Goal: Task Accomplishment & Management: Use online tool/utility

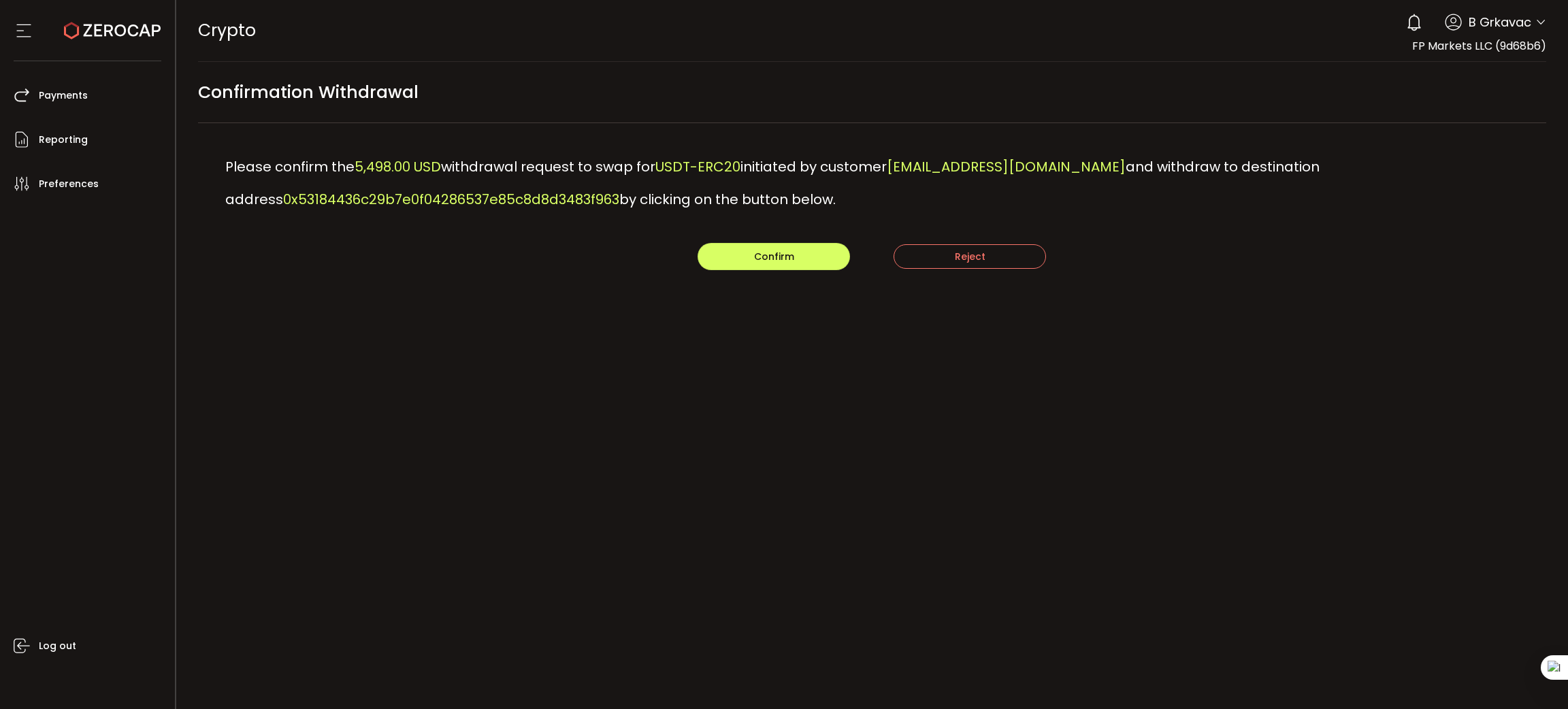
click at [405, 190] on span "0x53184436c29b7e0f04286537e85c8d8d3483f963" at bounding box center [451, 200] width 336 height 19
click at [529, 196] on span "0x53184436c29b7e0f04286537e85c8d8d3483f963" at bounding box center [451, 200] width 336 height 19
drag, startPoint x: 752, startPoint y: 259, endPoint x: 1006, endPoint y: -124, distance: 459.6
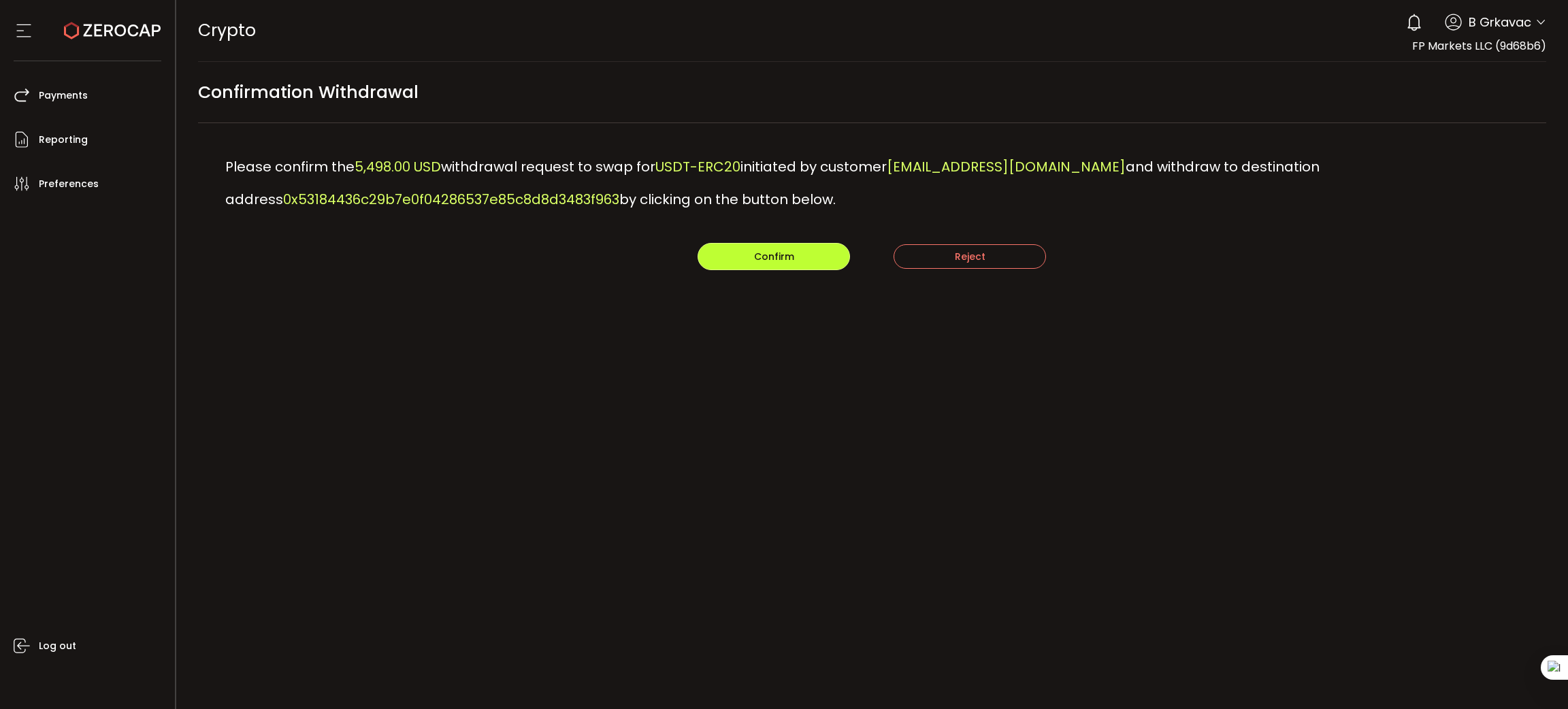
click at [1006, 0] on html "#icon-aud_portfolio .cls-1 { font-size: 12px; fill: #fdfbfb; font-family: "Adob…" at bounding box center [784, 354] width 1568 height 709
click at [962, 168] on span "[EMAIL_ADDRESS][DOMAIN_NAME]" at bounding box center [1006, 167] width 239 height 19
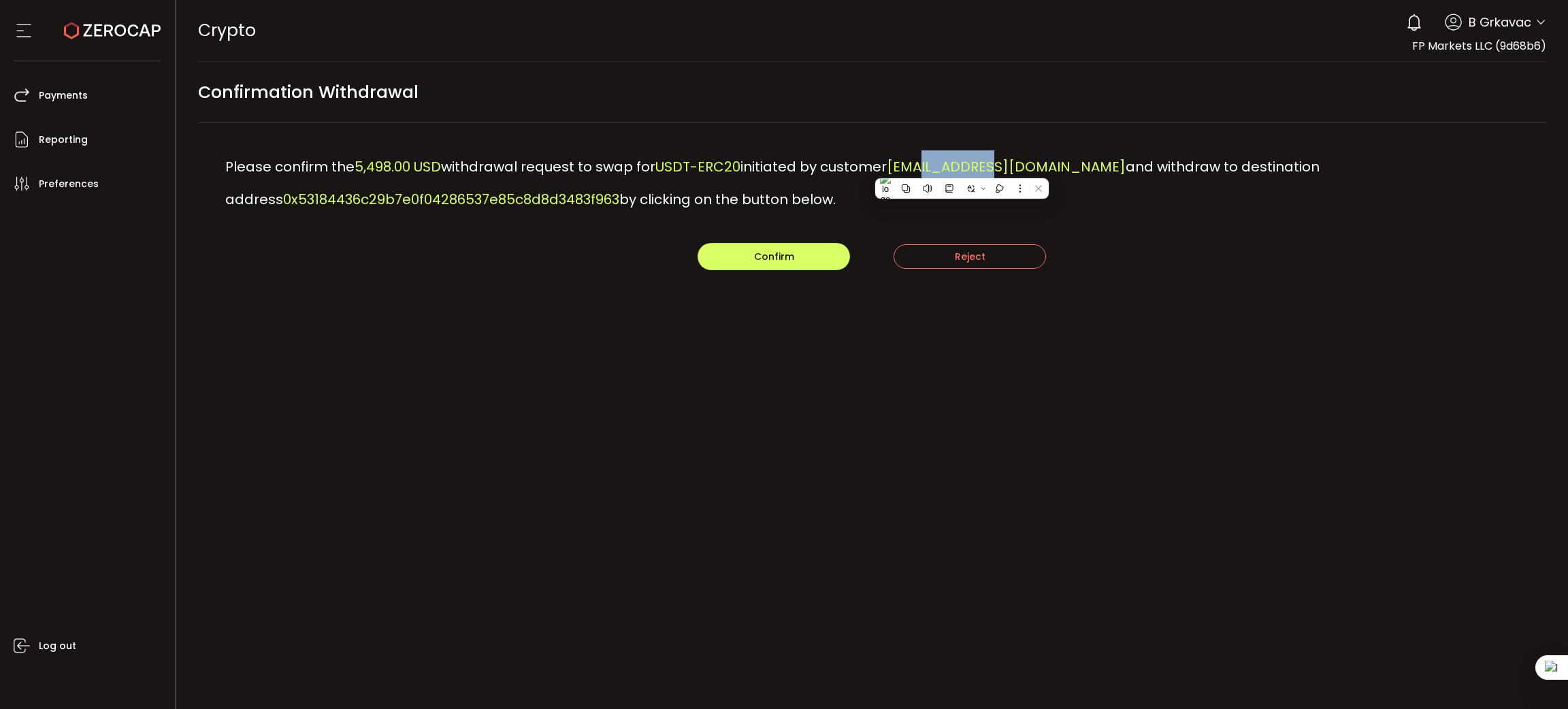
copy span "996372429"
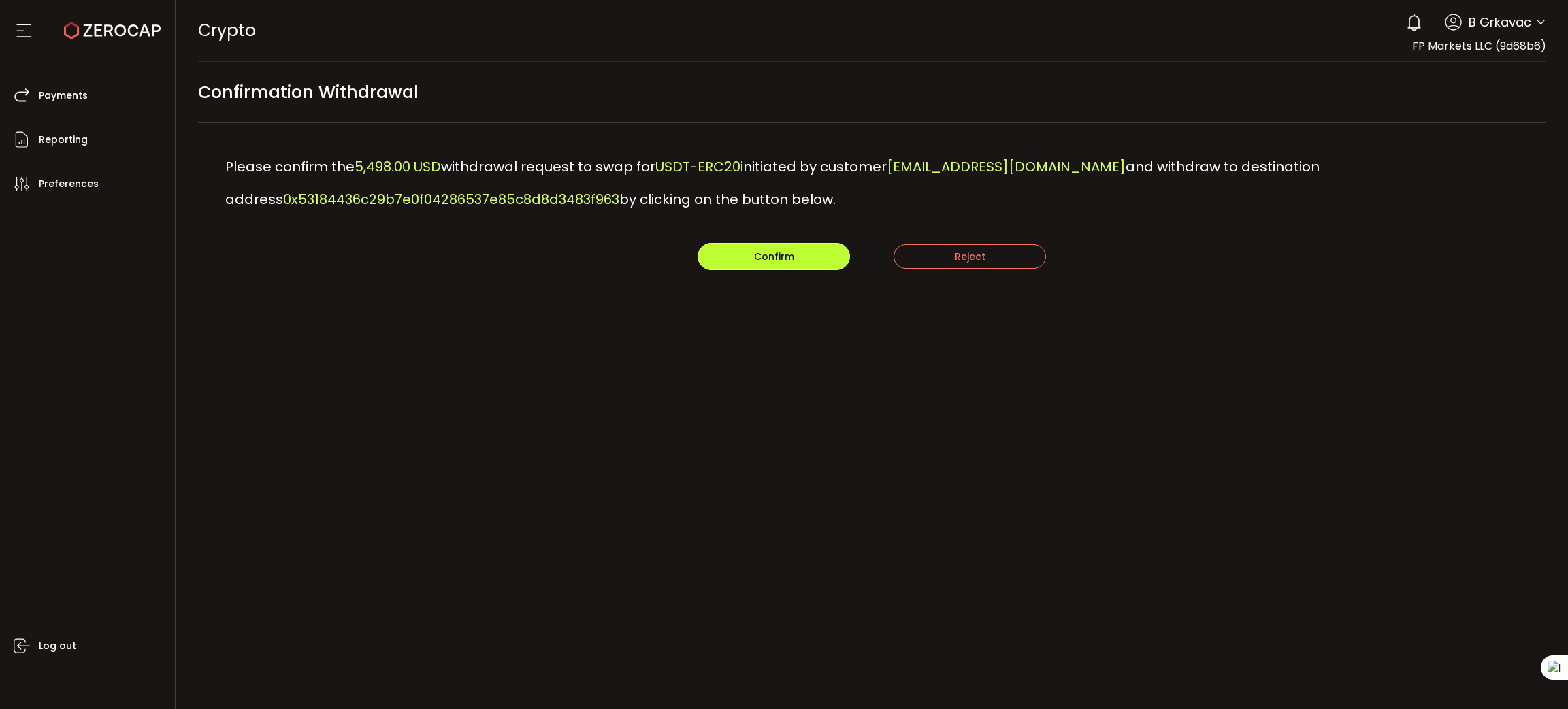
click at [770, 260] on span "Confirm" at bounding box center [774, 257] width 40 height 14
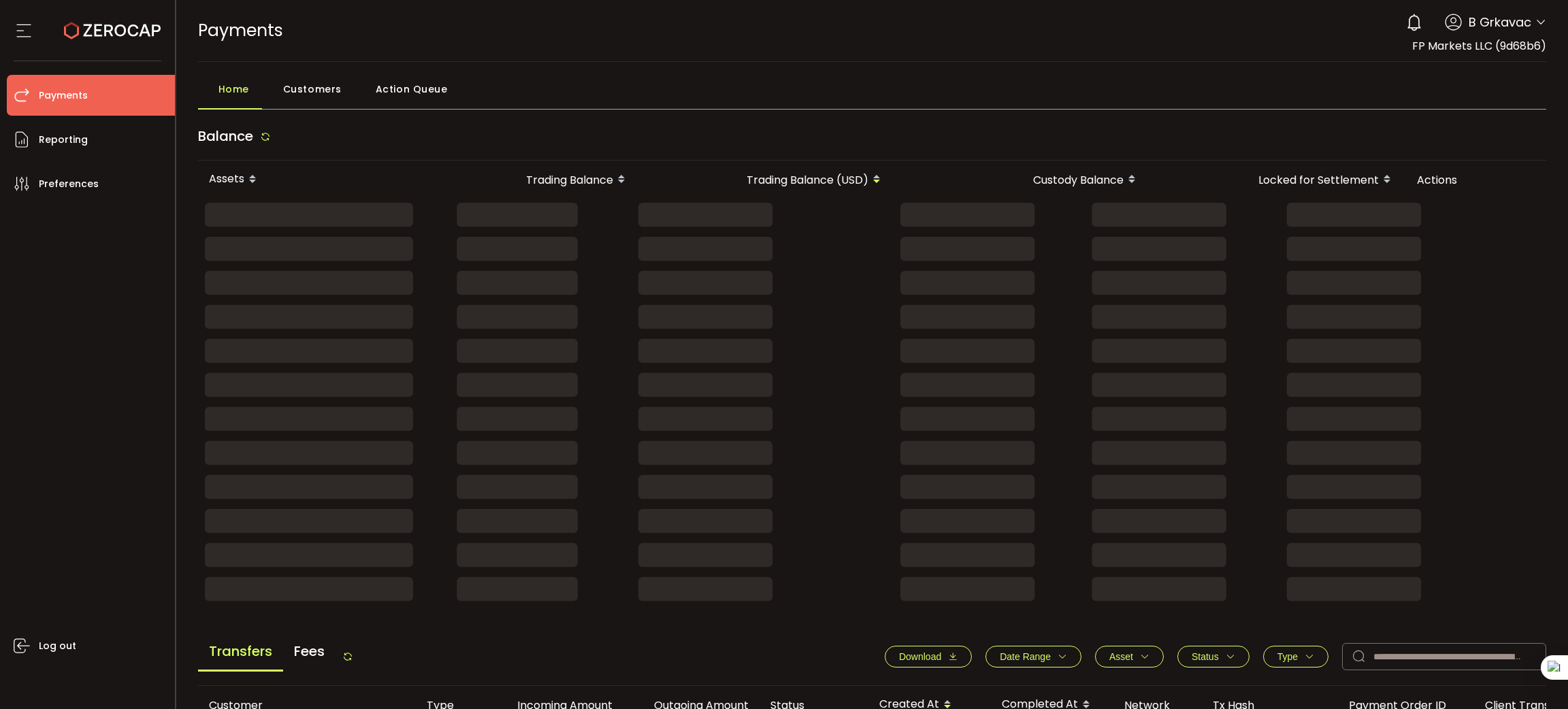
click at [814, 261] on icon at bounding box center [870, 250] width 1344 height 27
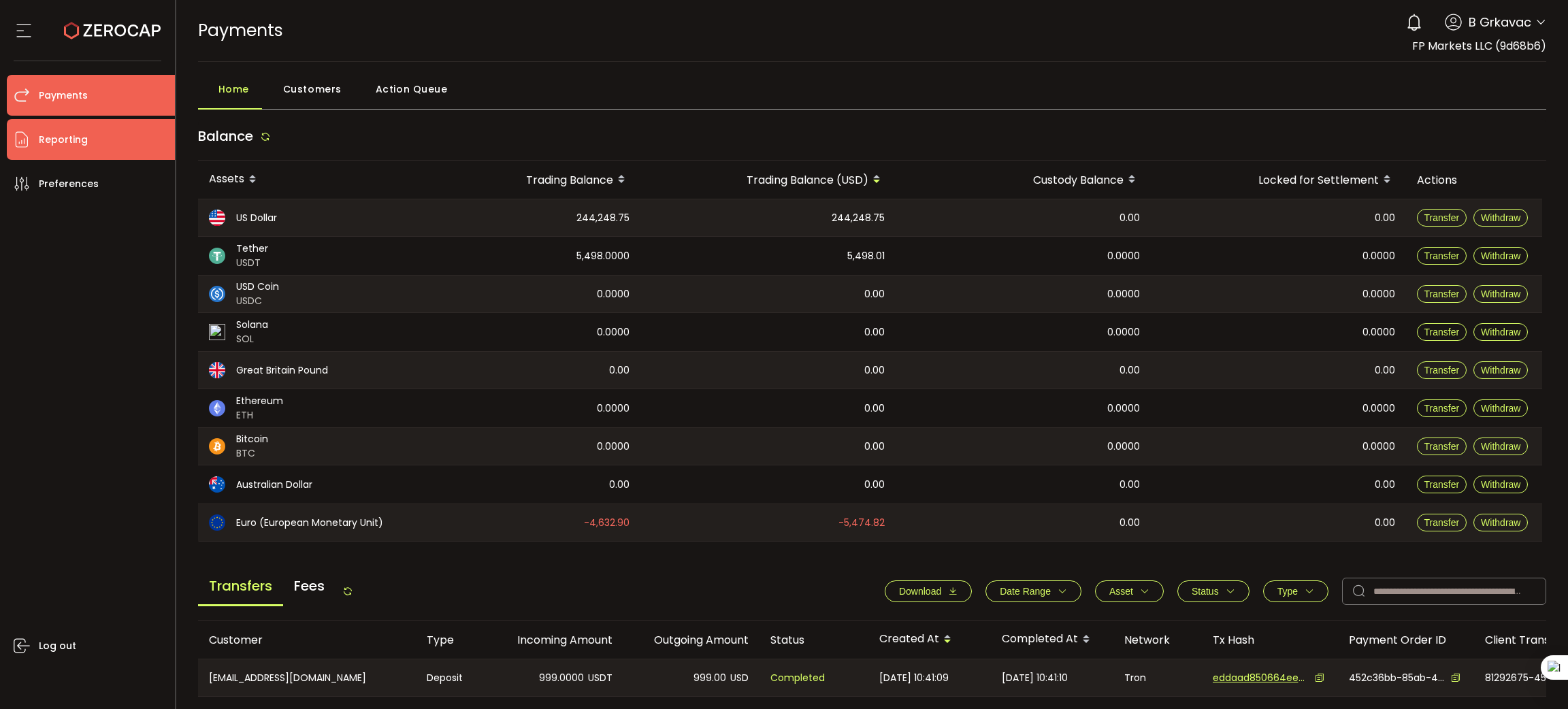
click at [155, 146] on li "Reporting" at bounding box center [91, 140] width 168 height 41
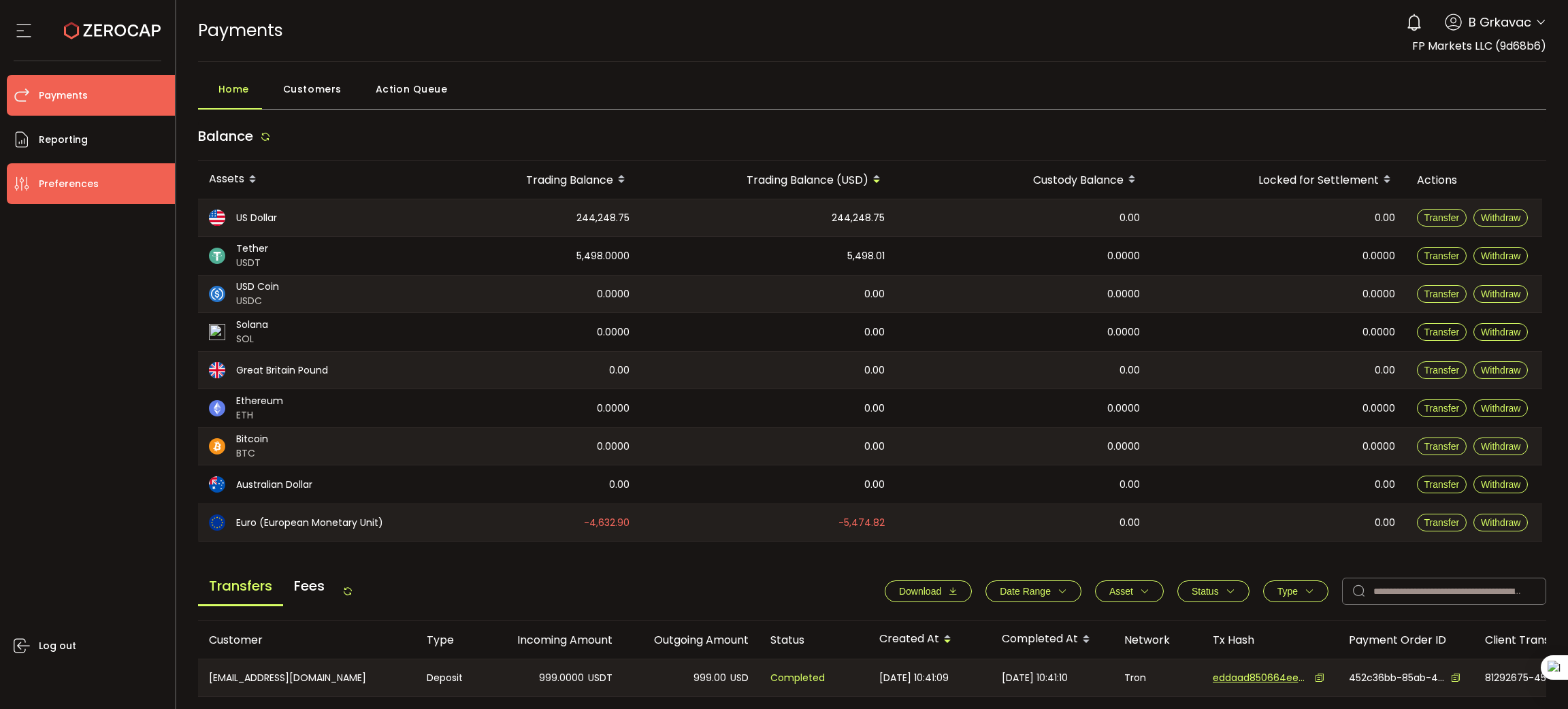
click at [136, 189] on li "Preferences" at bounding box center [91, 184] width 168 height 41
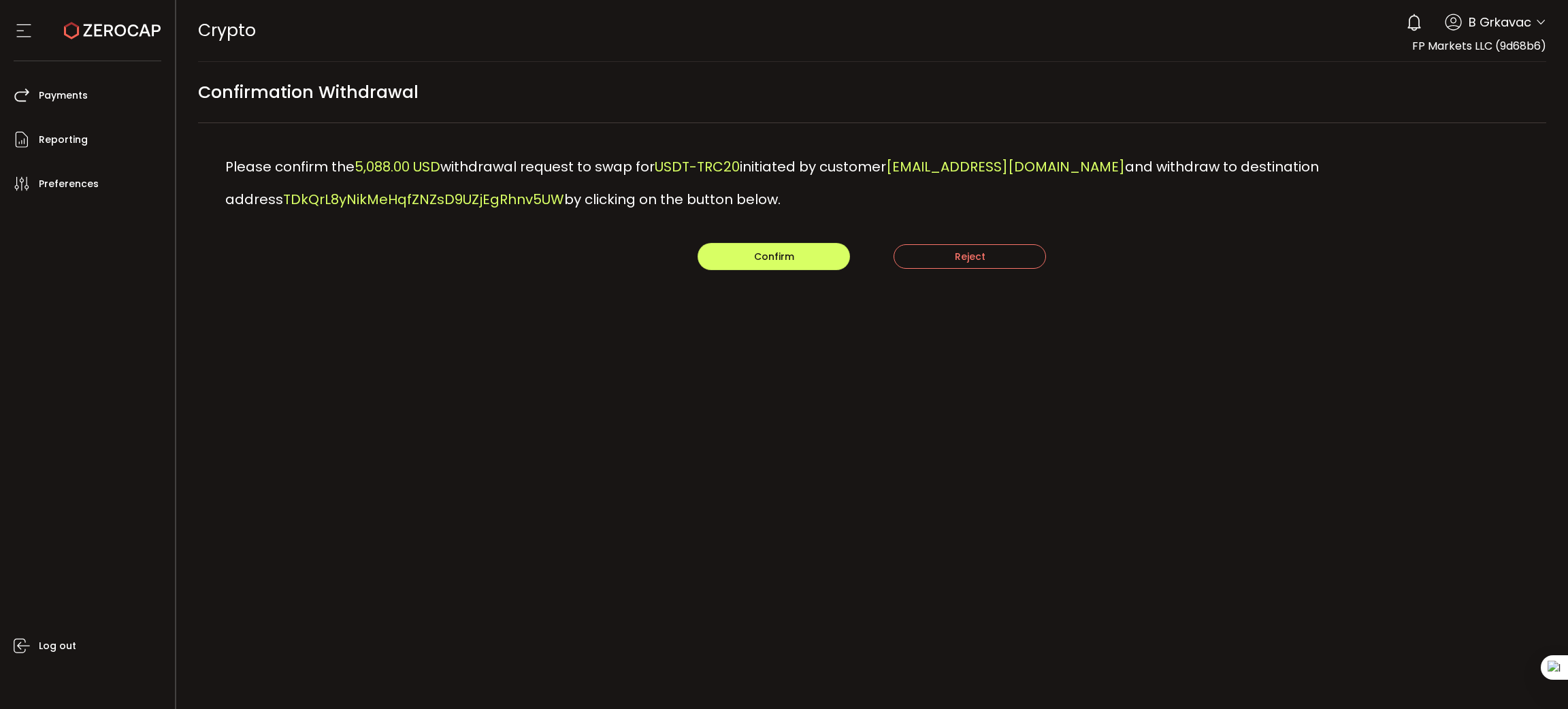
click at [325, 192] on span "TDkQrL8yNikMeHqfZNZsD9UZjEgRhnv5UW" at bounding box center [424, 200] width 281 height 19
copy span "TDkQrL8yNikMeHqfZNZsD9UZjEgRhnv5UW"
click at [325, 192] on span "TDkQrL8yNikMeHqfZNZsD9UZjEgRhnv5UW" at bounding box center [424, 200] width 281 height 19
click at [771, 251] on span "Confirm" at bounding box center [774, 257] width 40 height 14
